Goal: Information Seeking & Learning: Find specific fact

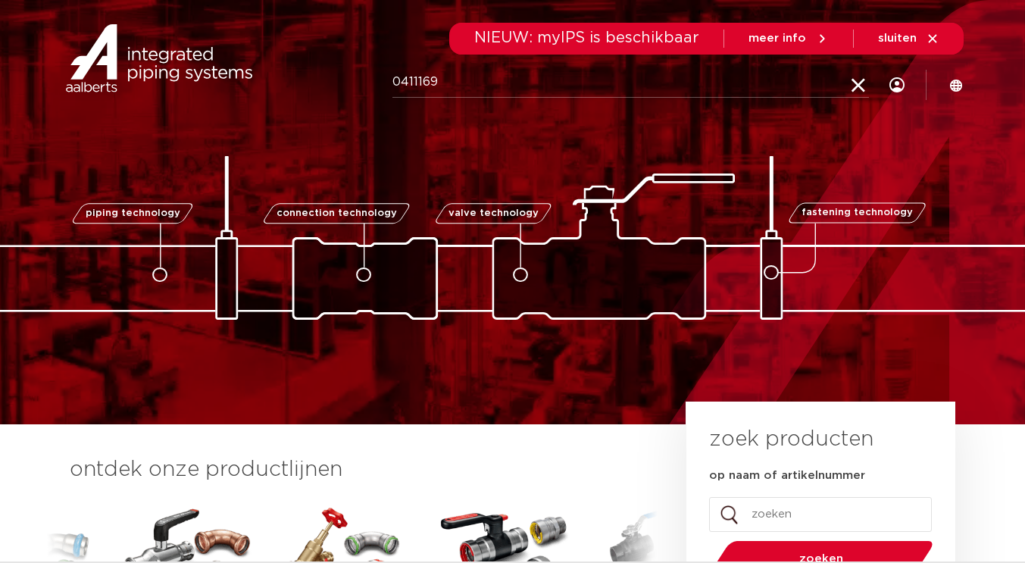
type input "0411169"
click button "Zoeken" at bounding box center [0, 0] width 0 height 0
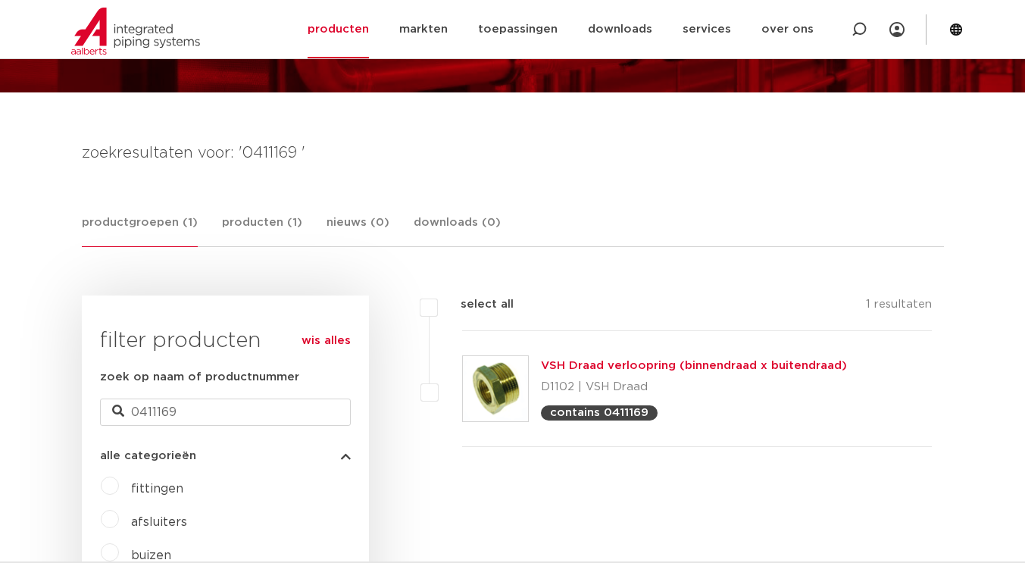
click at [643, 364] on link "VSH Draad verloopring (binnendraad x buitendraad)" at bounding box center [694, 365] width 306 height 11
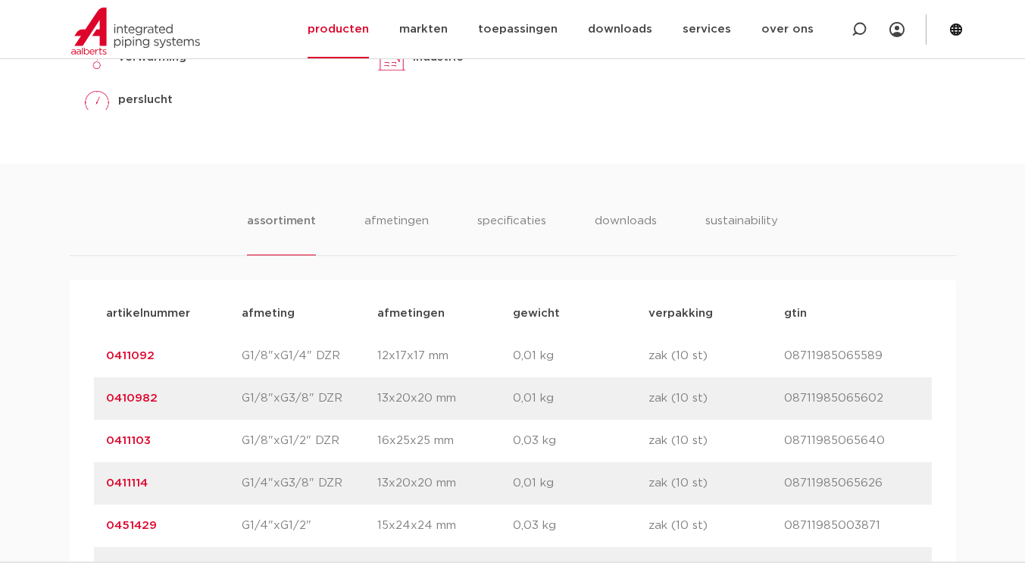
scroll to position [909, 0]
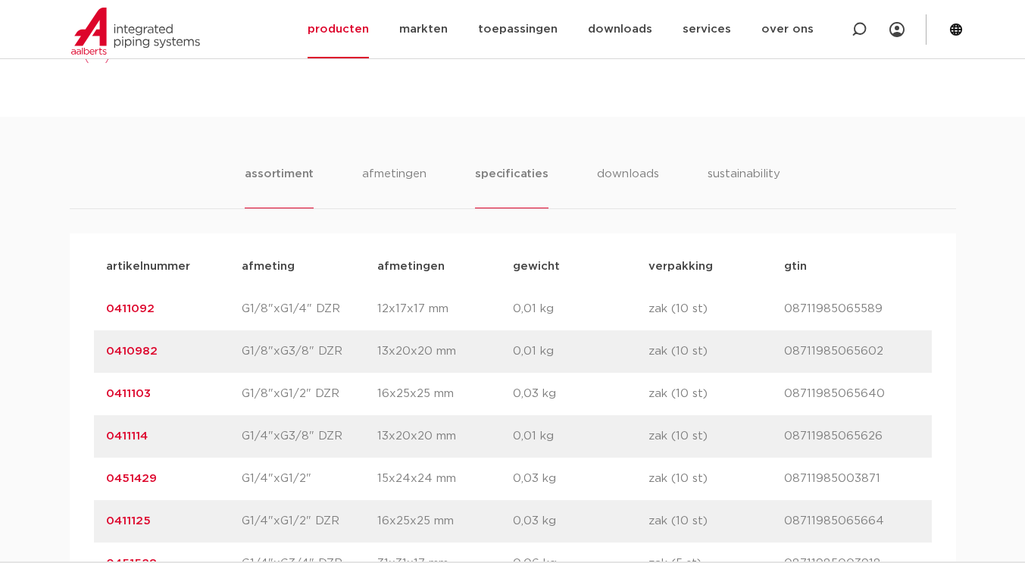
click at [519, 172] on li "specificaties" at bounding box center [511, 186] width 73 height 43
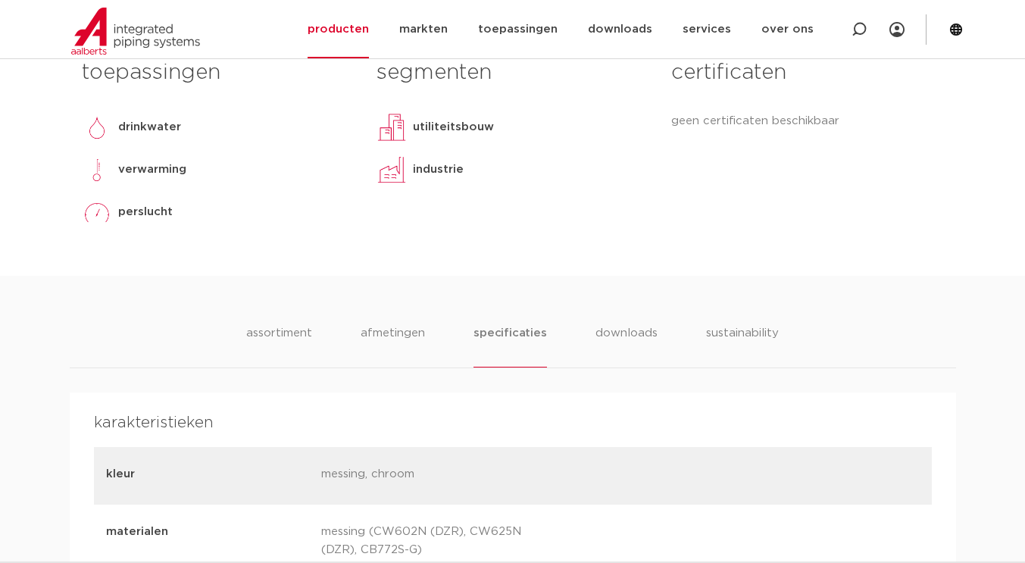
scroll to position [682, 0]
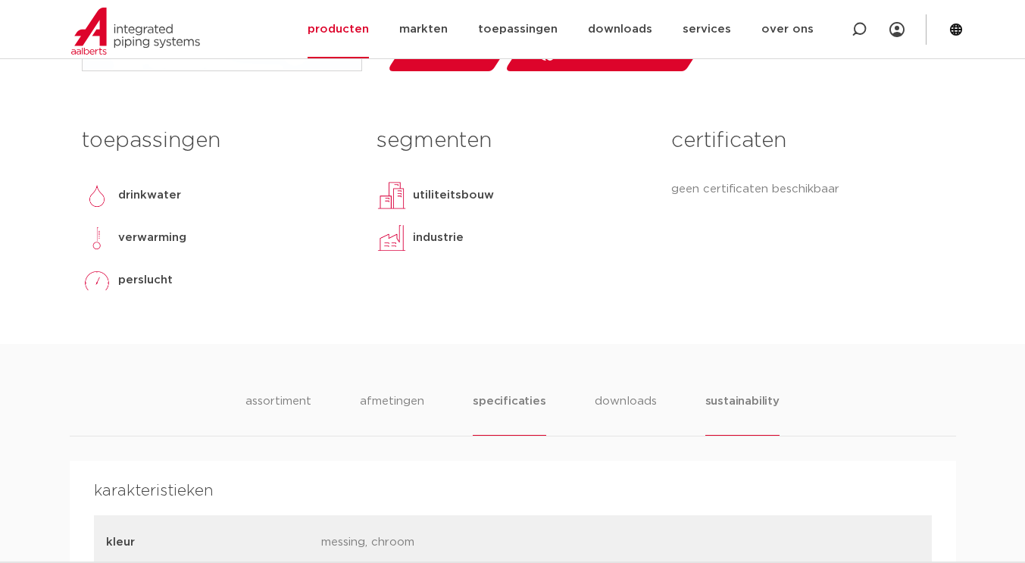
click at [760, 399] on li "sustainability" at bounding box center [742, 413] width 74 height 43
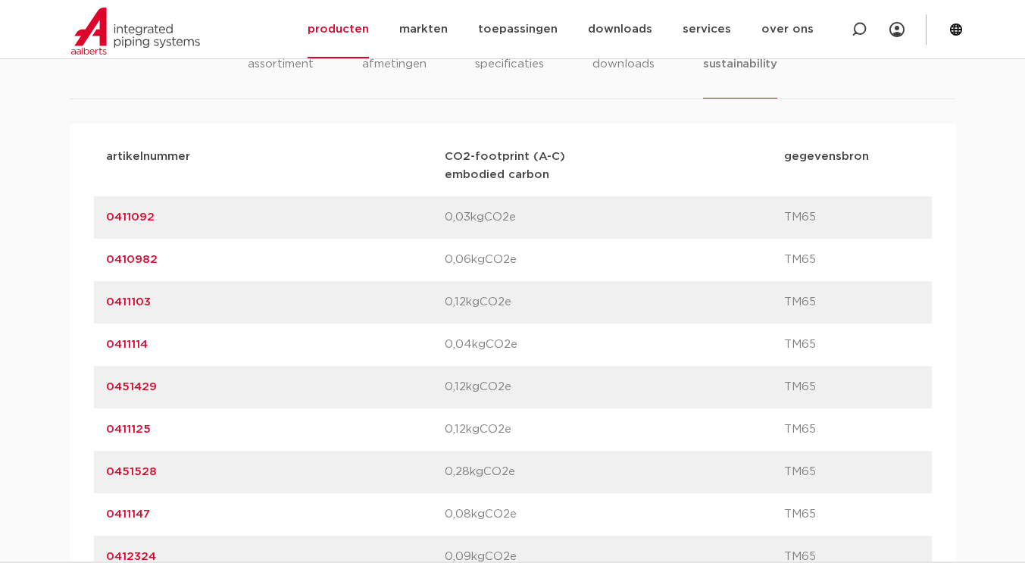
scroll to position [833, 0]
